Goal: Transaction & Acquisition: Purchase product/service

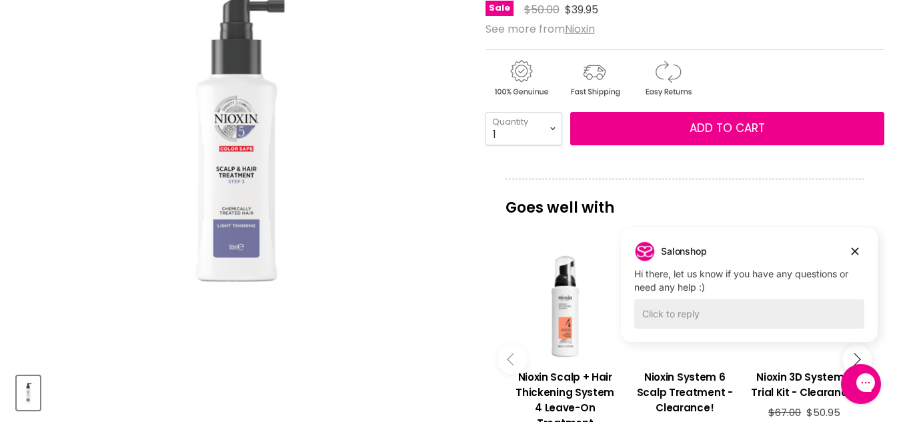
scroll to position [248, 0]
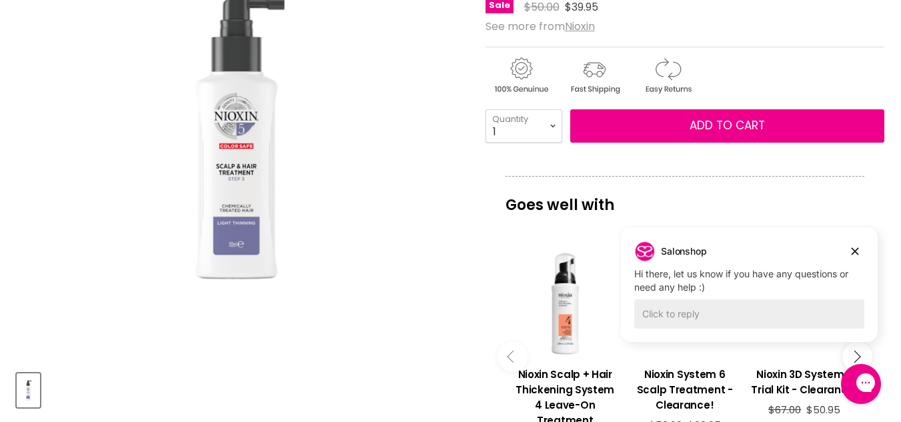
click at [856, 252] on div "Main content" at bounding box center [804, 304] width 106 height 106
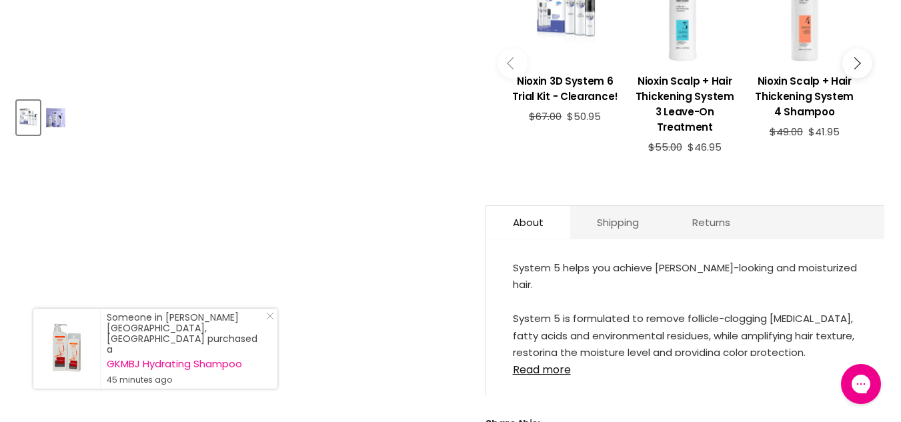
scroll to position [520, 0]
click at [545, 360] on link "Read more" at bounding box center [685, 367] width 345 height 20
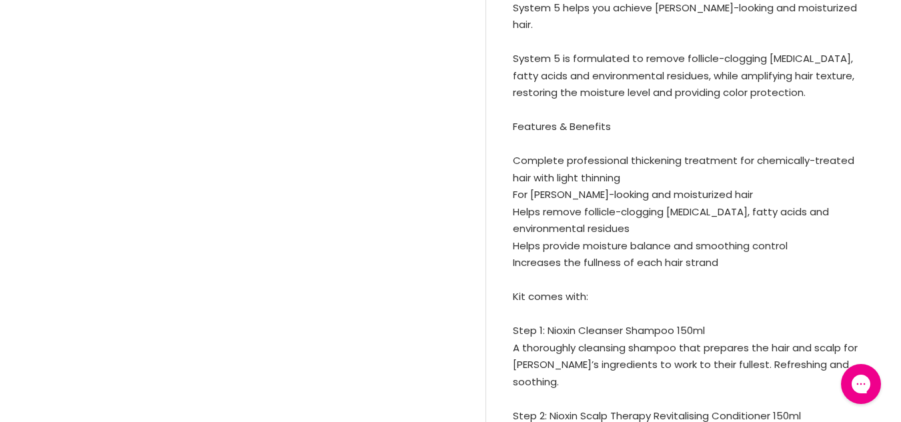
scroll to position [0, 0]
